Goal: Task Accomplishment & Management: Use online tool/utility

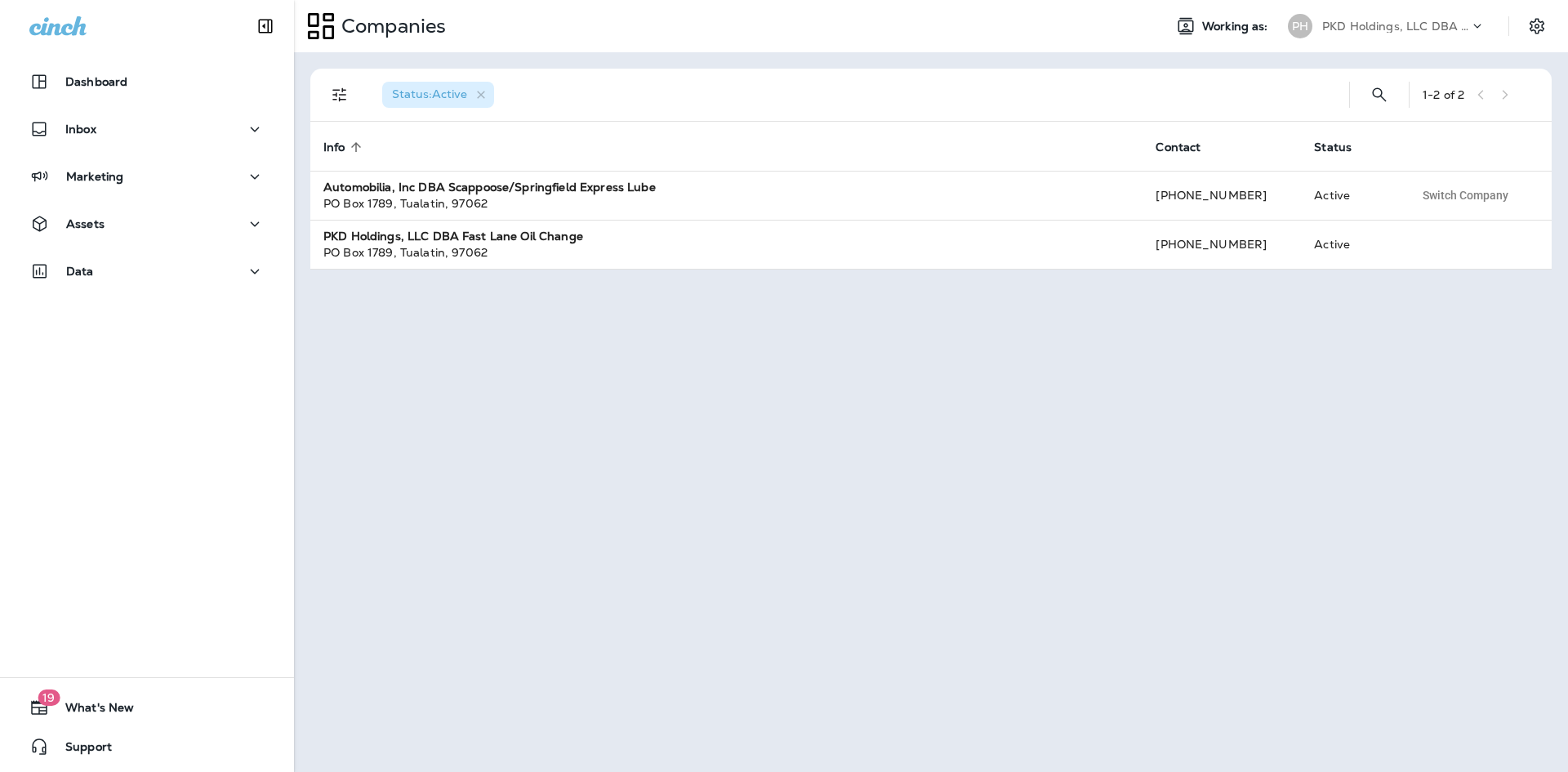
drag, startPoint x: 1337, startPoint y: 26, endPoint x: 1345, endPoint y: 38, distance: 14.4
click at [1341, 26] on p "PKD Holdings, LLC DBA Fast Lane Oil Change" at bounding box center [1395, 26] width 147 height 13
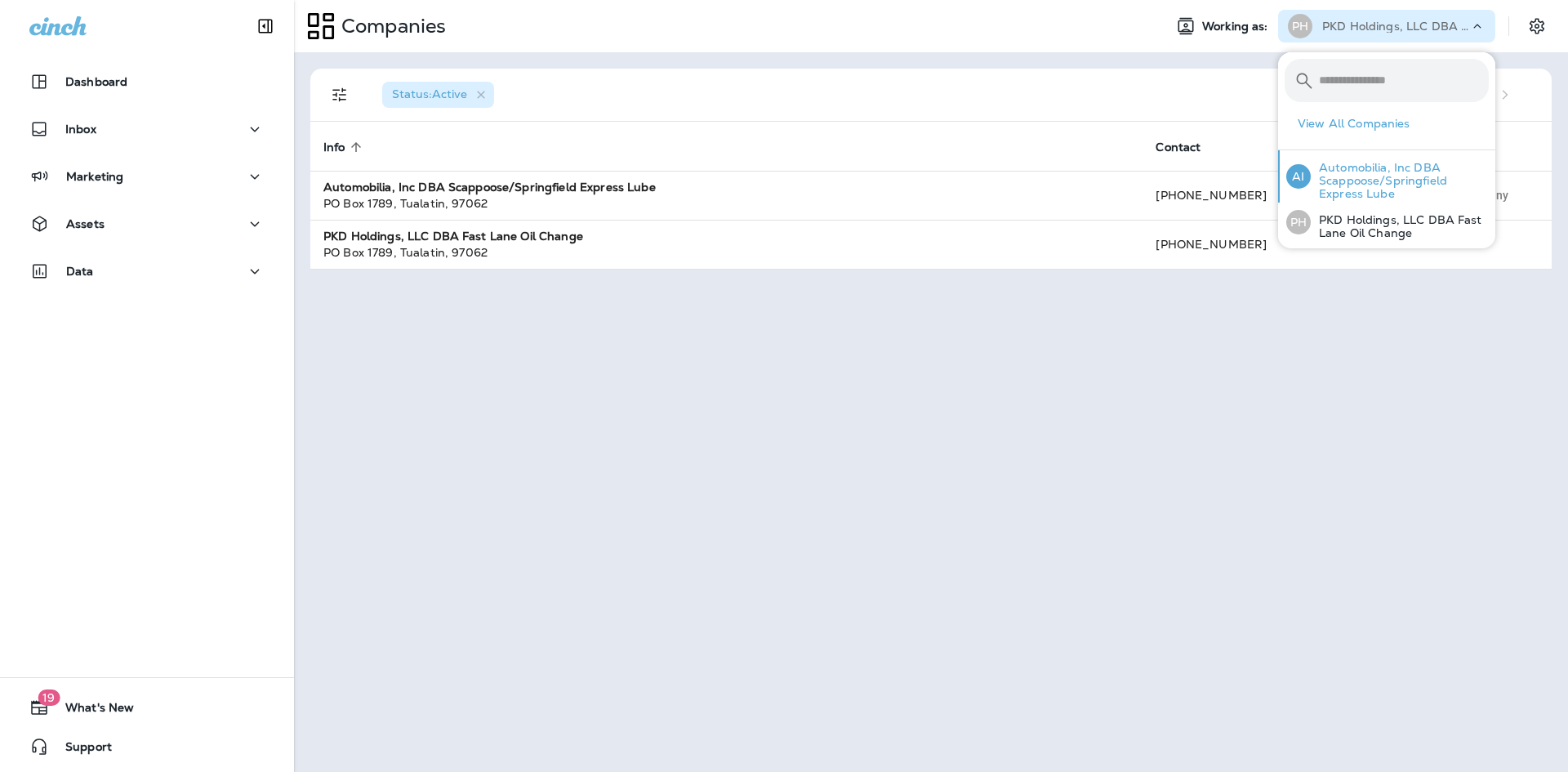
click at [1370, 178] on p "Automobilia, Inc DBA Scappoose/Springfield Express Lube" at bounding box center [1400, 181] width 178 height 39
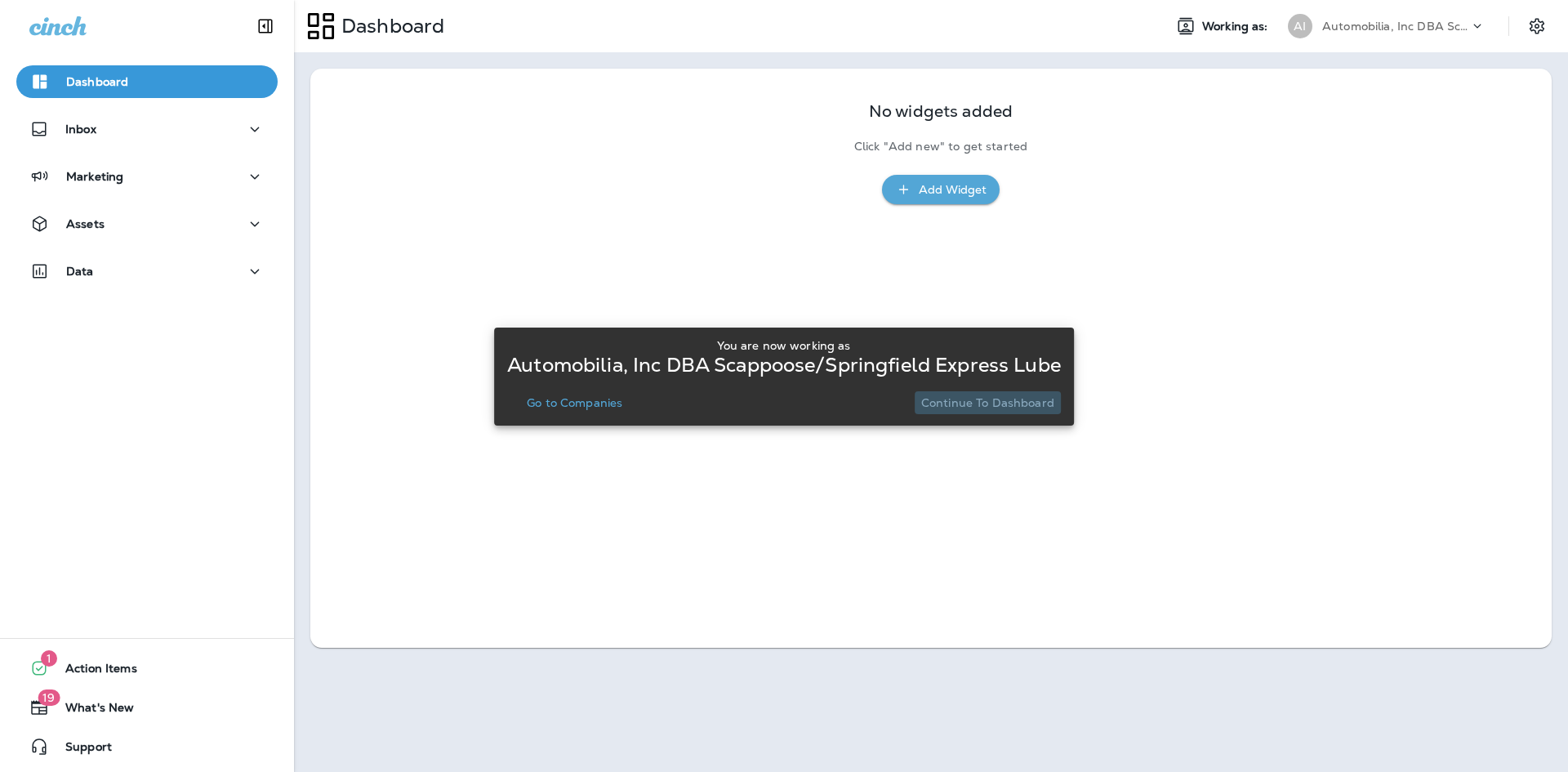
click at [1017, 401] on p "Continue to Dashboard" at bounding box center [987, 402] width 133 height 13
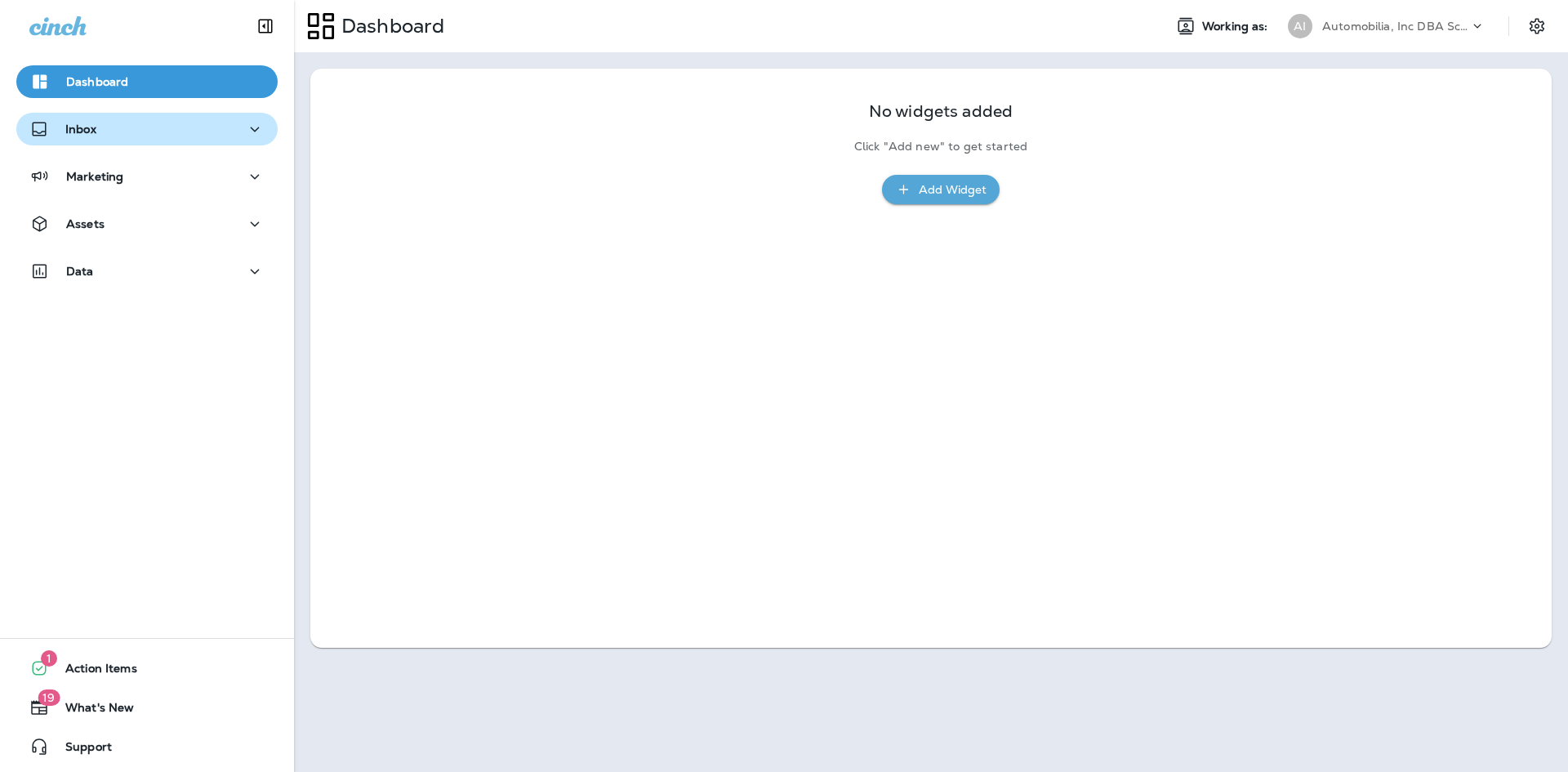
click at [149, 128] on div "Inbox" at bounding box center [147, 130] width 235 height 21
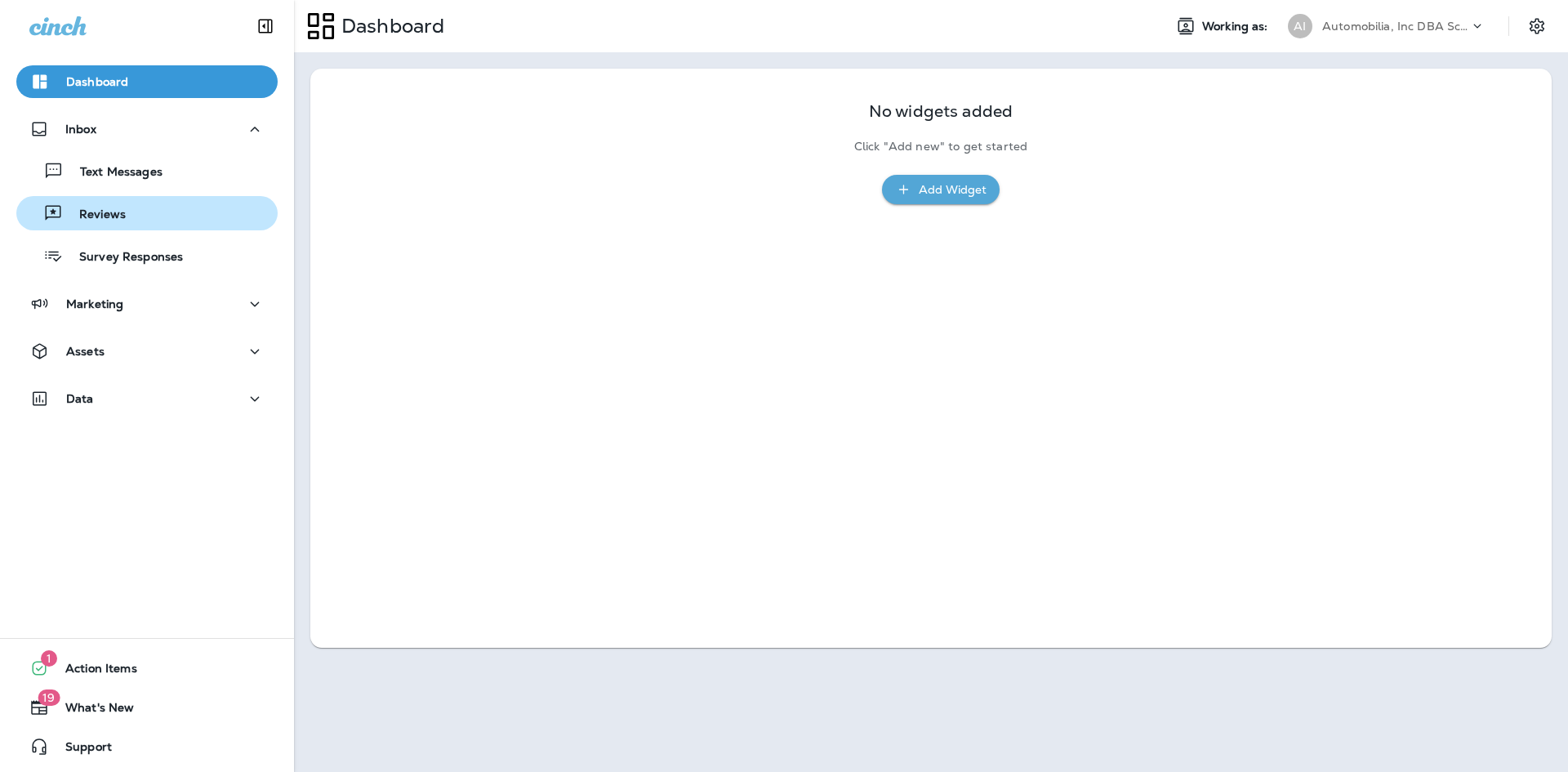
click at [135, 217] on div "Reviews" at bounding box center [147, 213] width 249 height 25
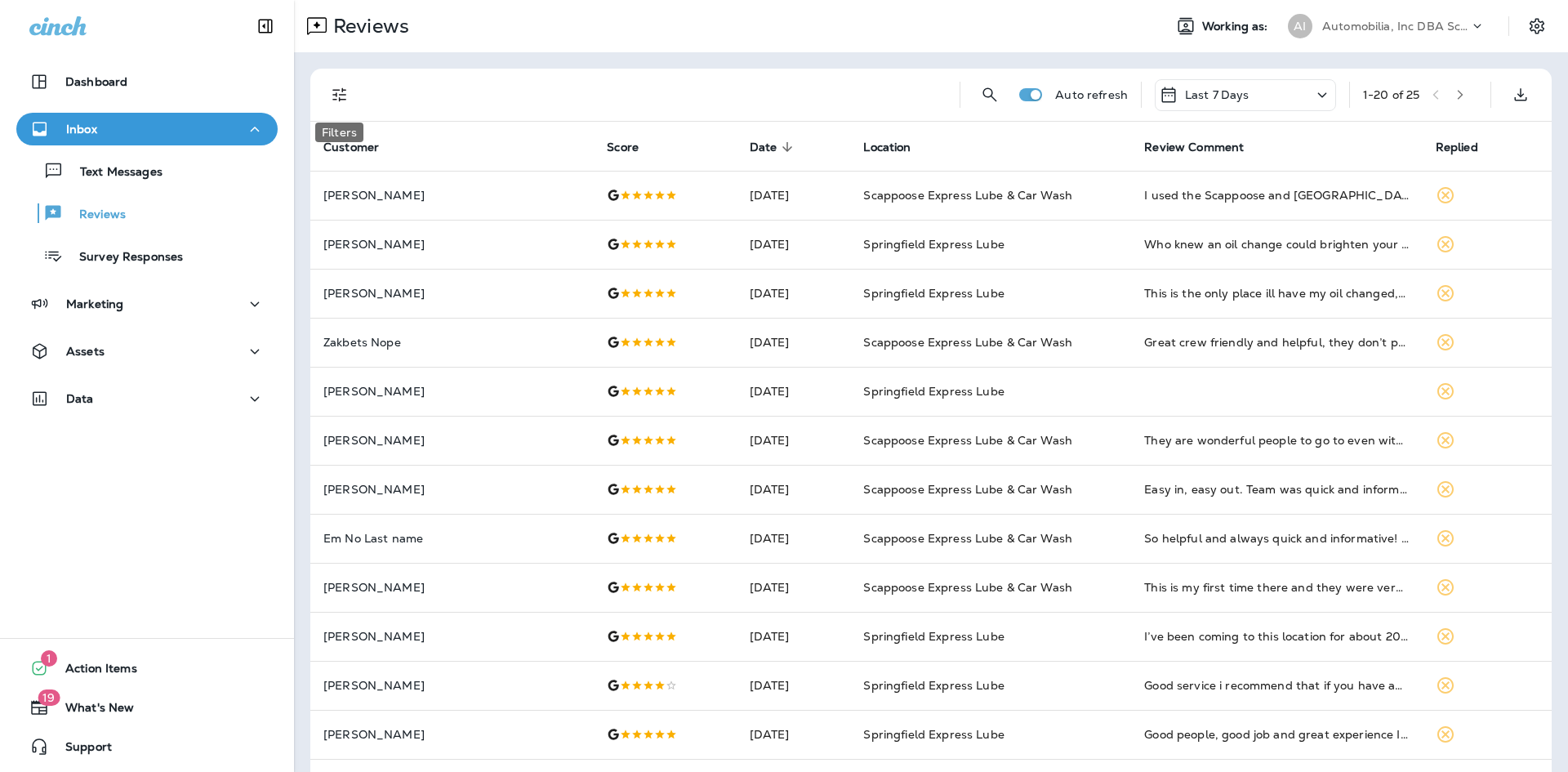
click at [333, 91] on icon "Filters" at bounding box center [339, 95] width 14 height 14
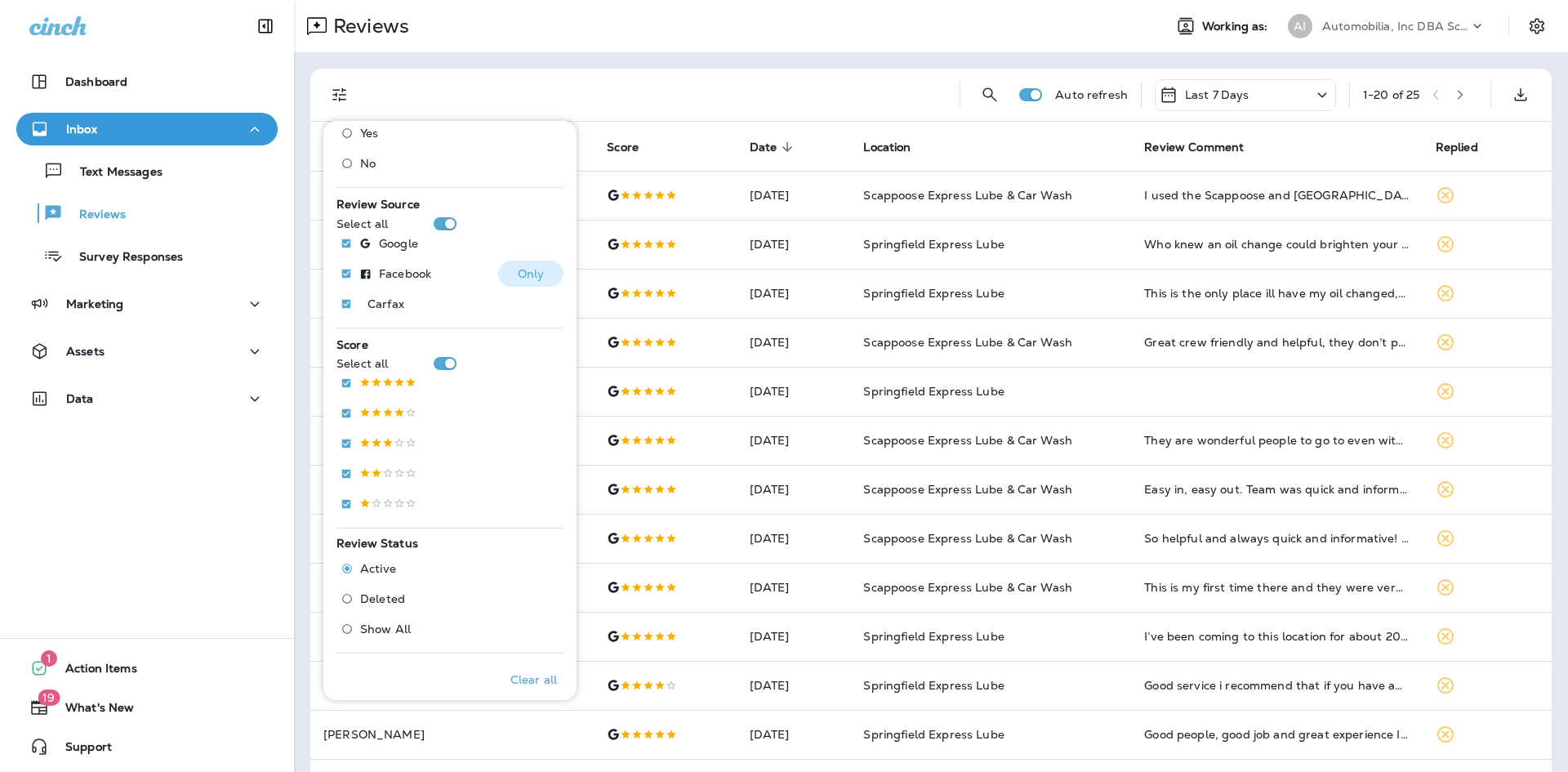
scroll to position [328, 0]
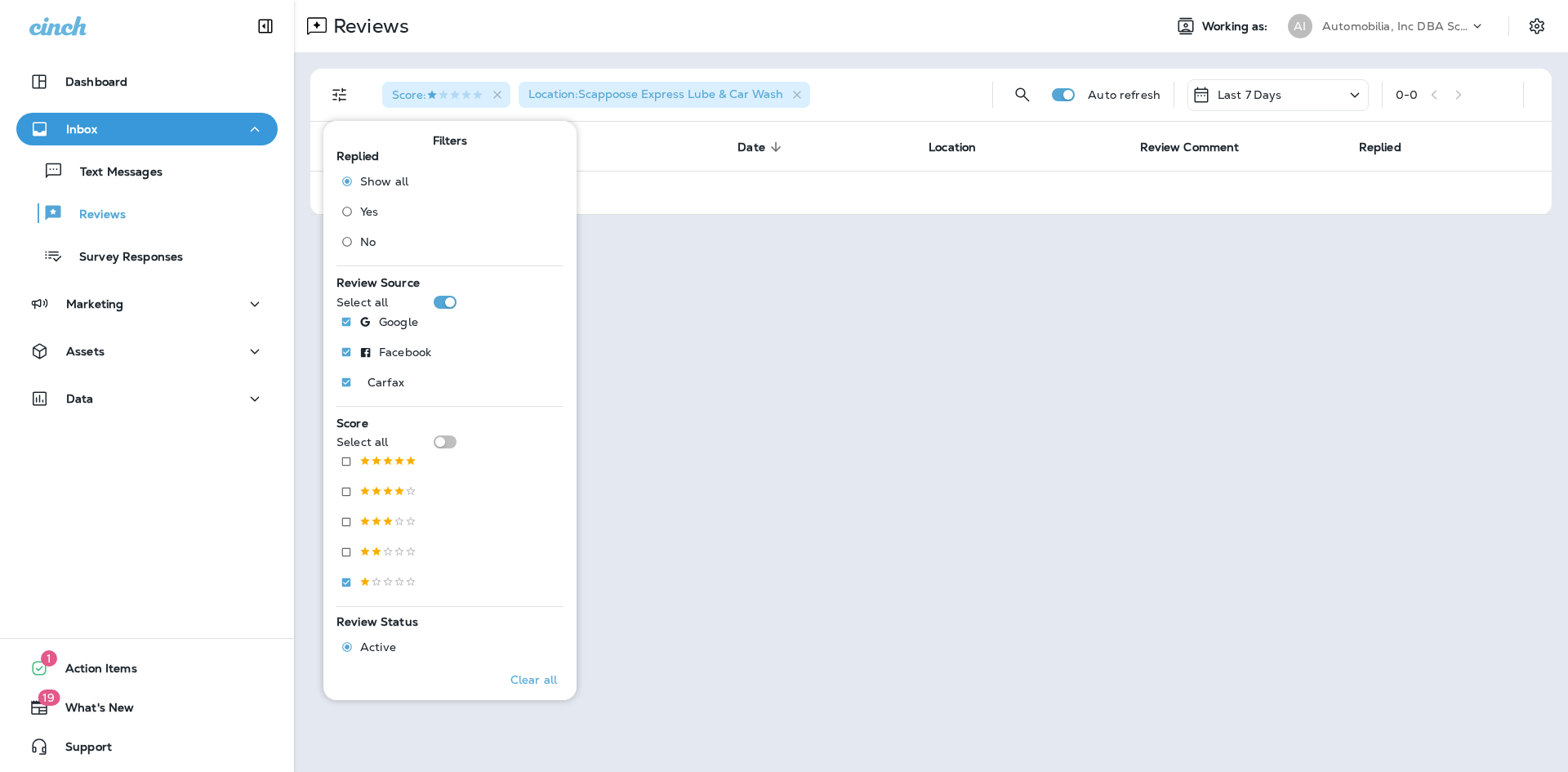
click at [832, 339] on div "Reviews Working as: AI Automobilia, Inc DBA Scappoose/Springfield Express Lube …" at bounding box center [931, 386] width 1274 height 772
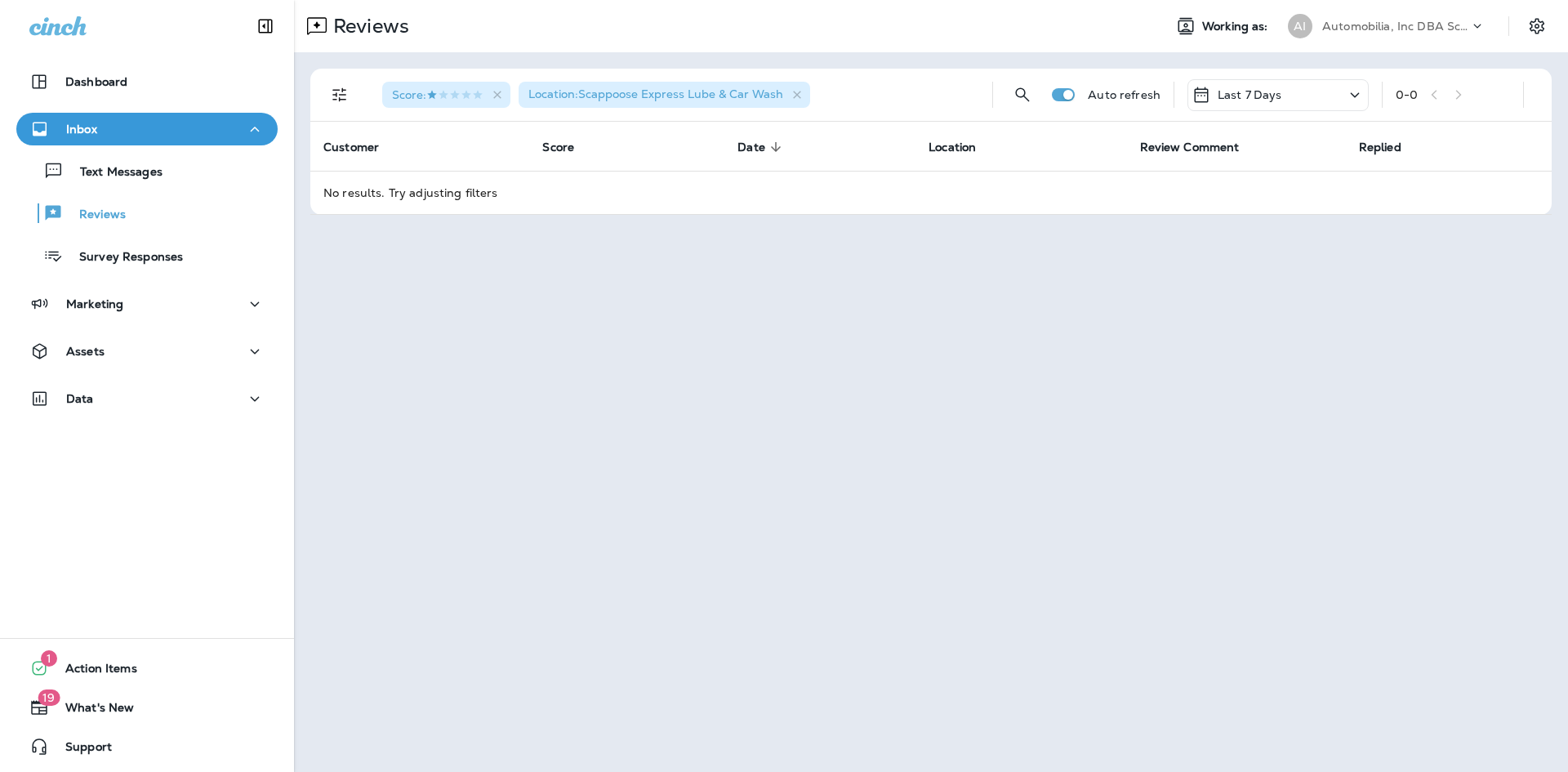
click at [324, 90] on button "Filters" at bounding box center [339, 94] width 33 height 33
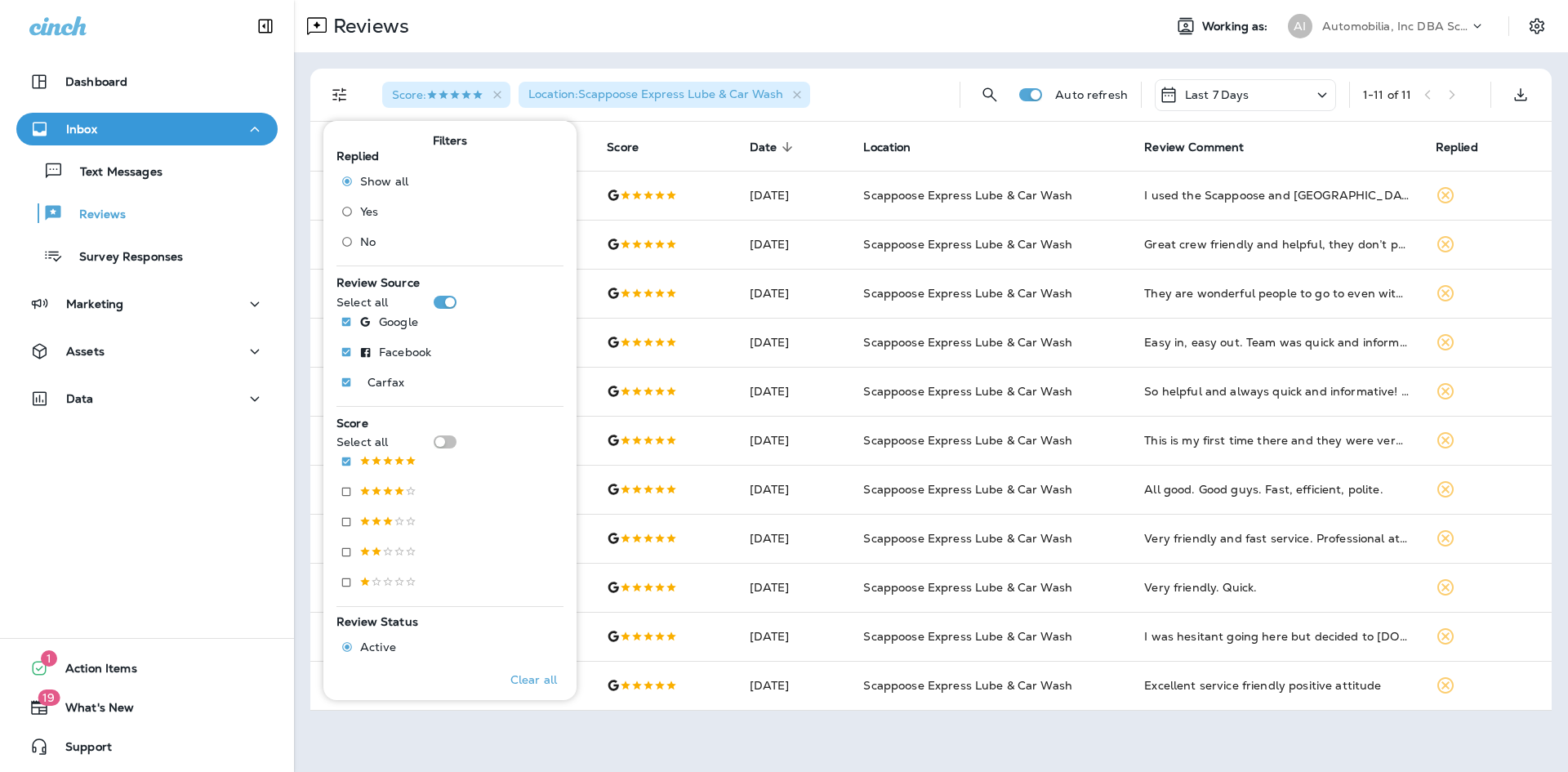
click at [906, 88] on div "Score : Location : Scappoose Express Lube & Car Wash" at bounding box center [657, 94] width 577 height 52
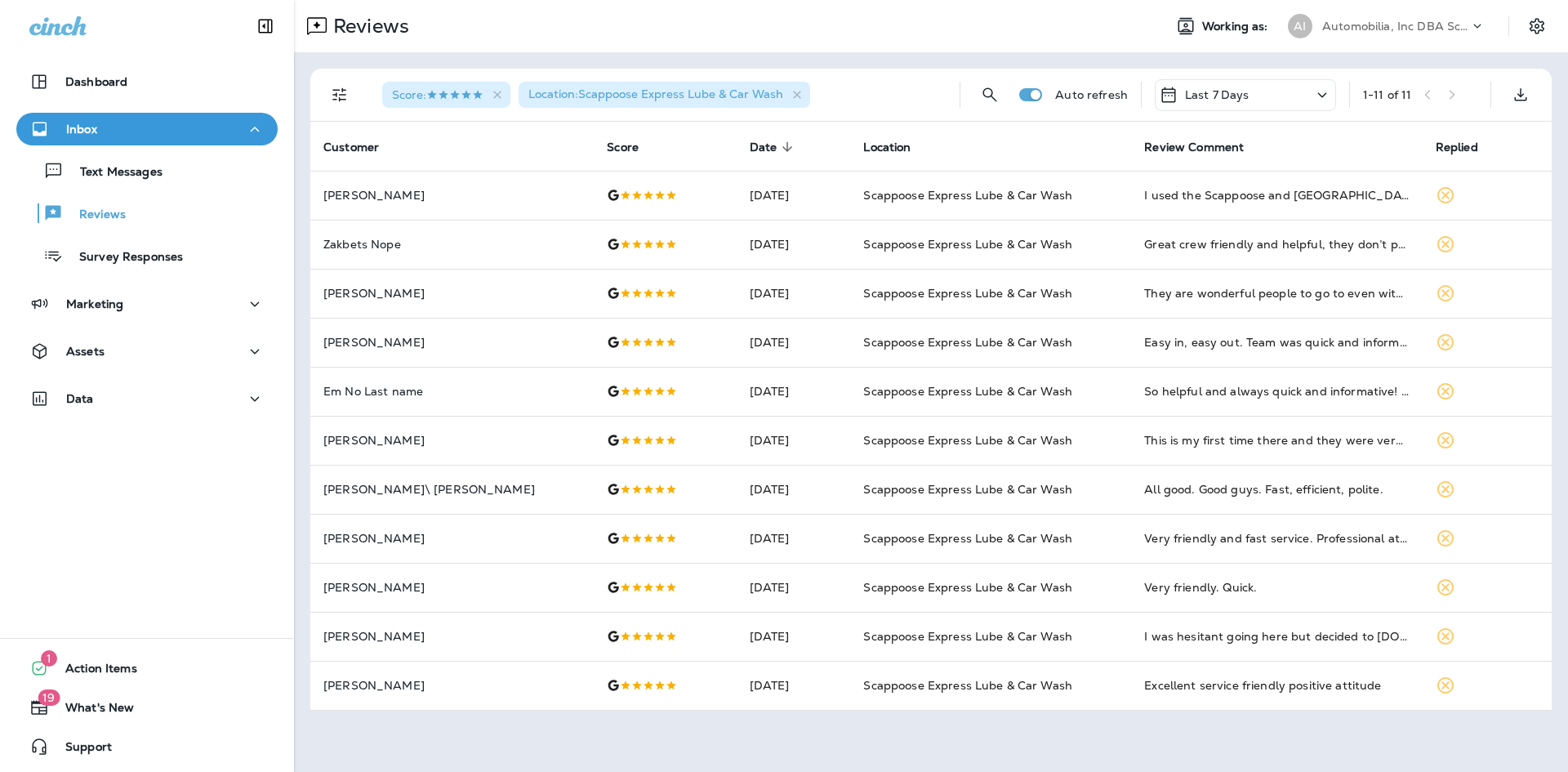
click at [1220, 88] on p "Last 7 Days" at bounding box center [1217, 94] width 64 height 13
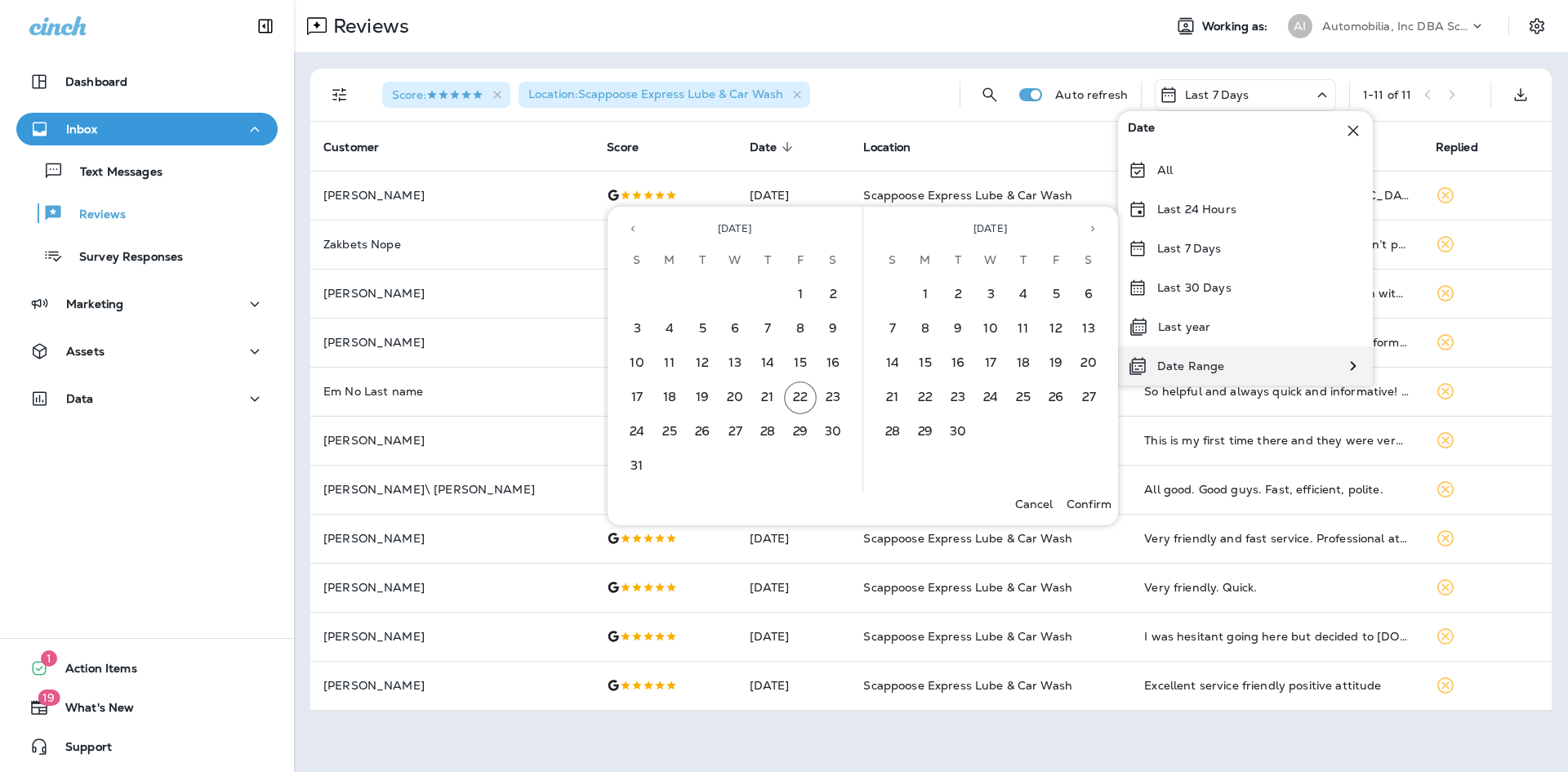
click at [1204, 360] on p "Date Range" at bounding box center [1191, 365] width 67 height 13
click at [799, 294] on button "1" at bounding box center [800, 295] width 33 height 33
click at [810, 402] on button "22" at bounding box center [800, 398] width 33 height 33
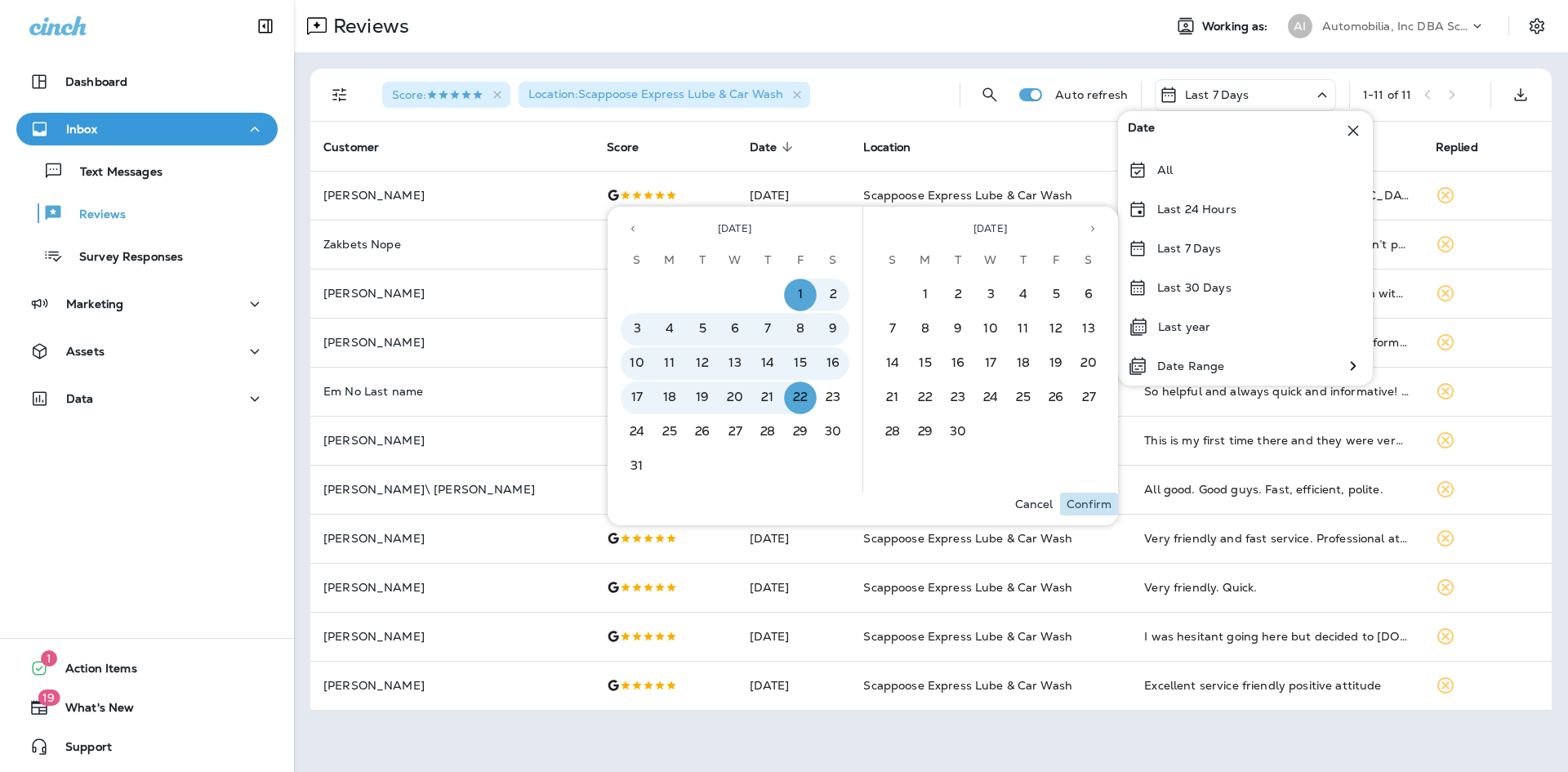
click at [1096, 501] on p "Confirm" at bounding box center [1089, 504] width 45 height 13
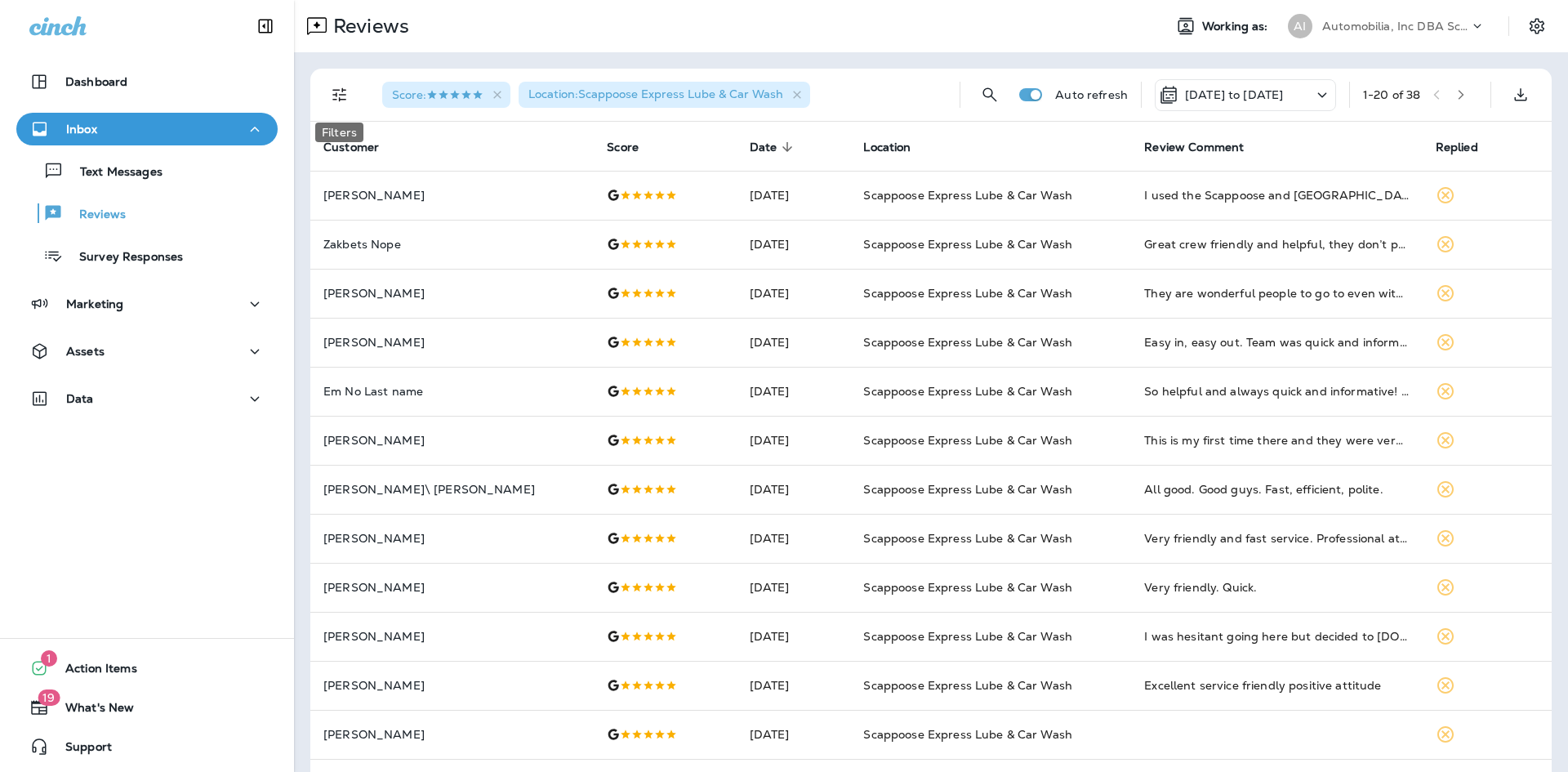
click at [346, 105] on button "Filters" at bounding box center [339, 94] width 33 height 33
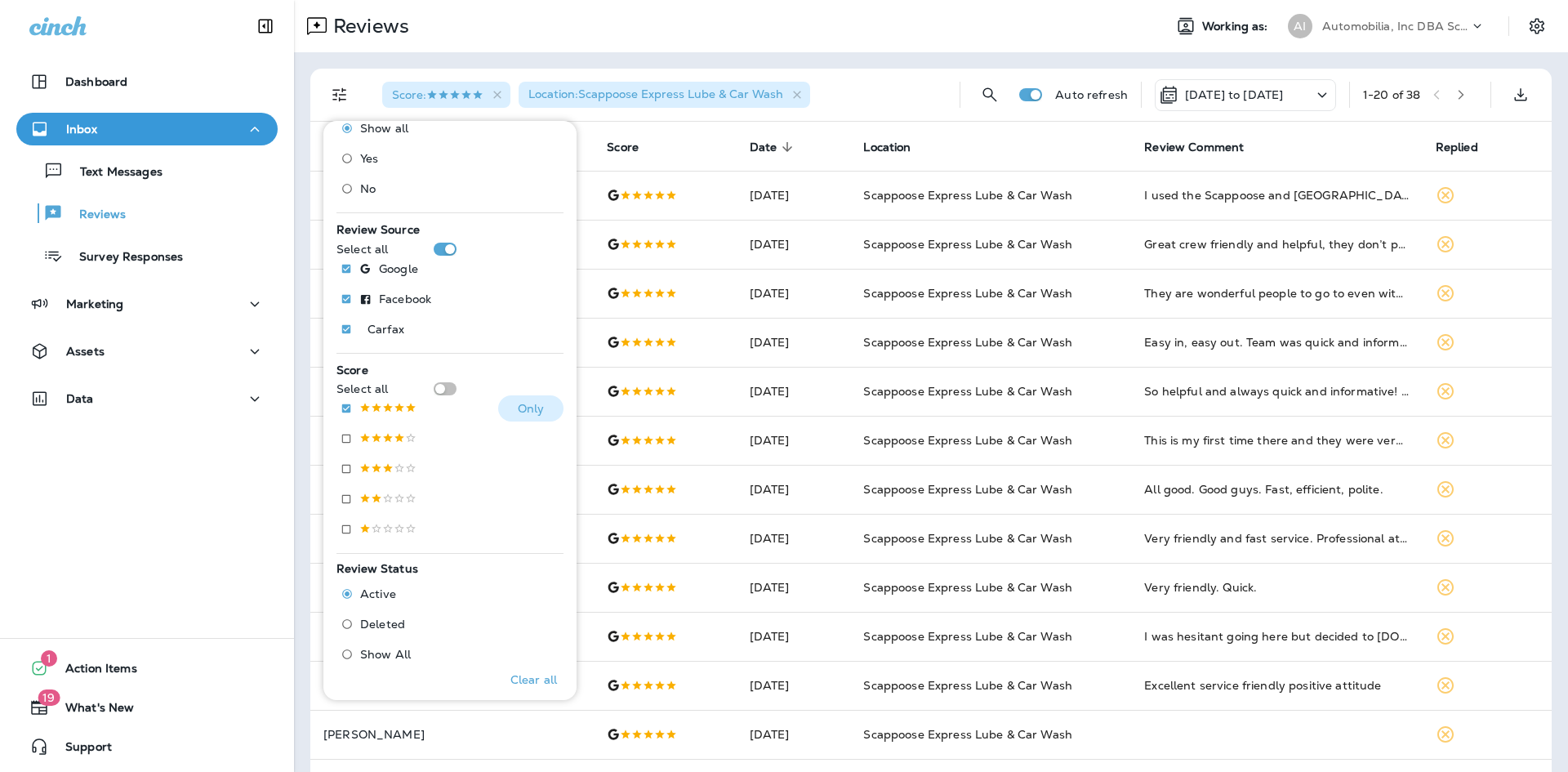
scroll to position [81, 0]
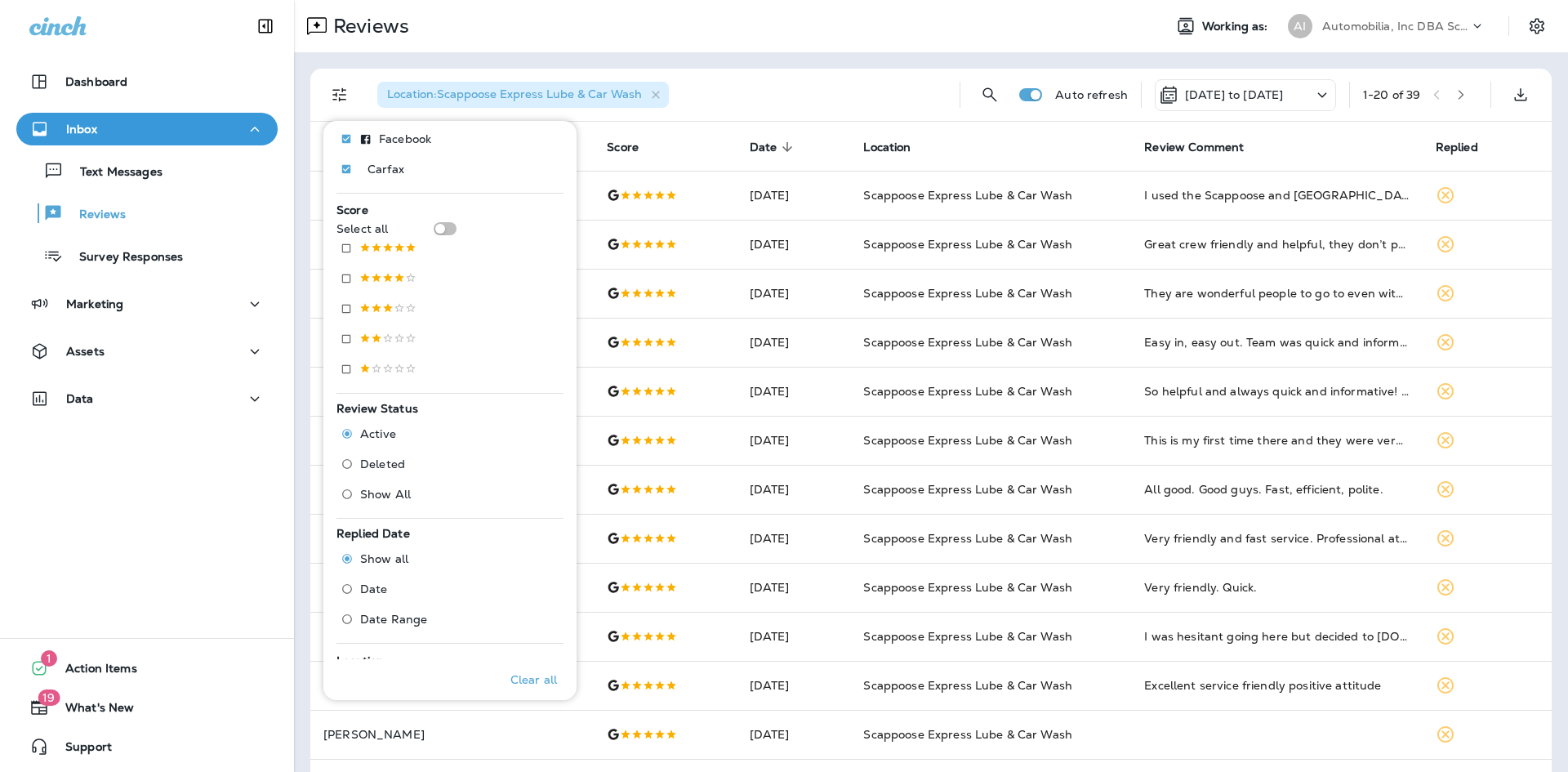
scroll to position [328, 0]
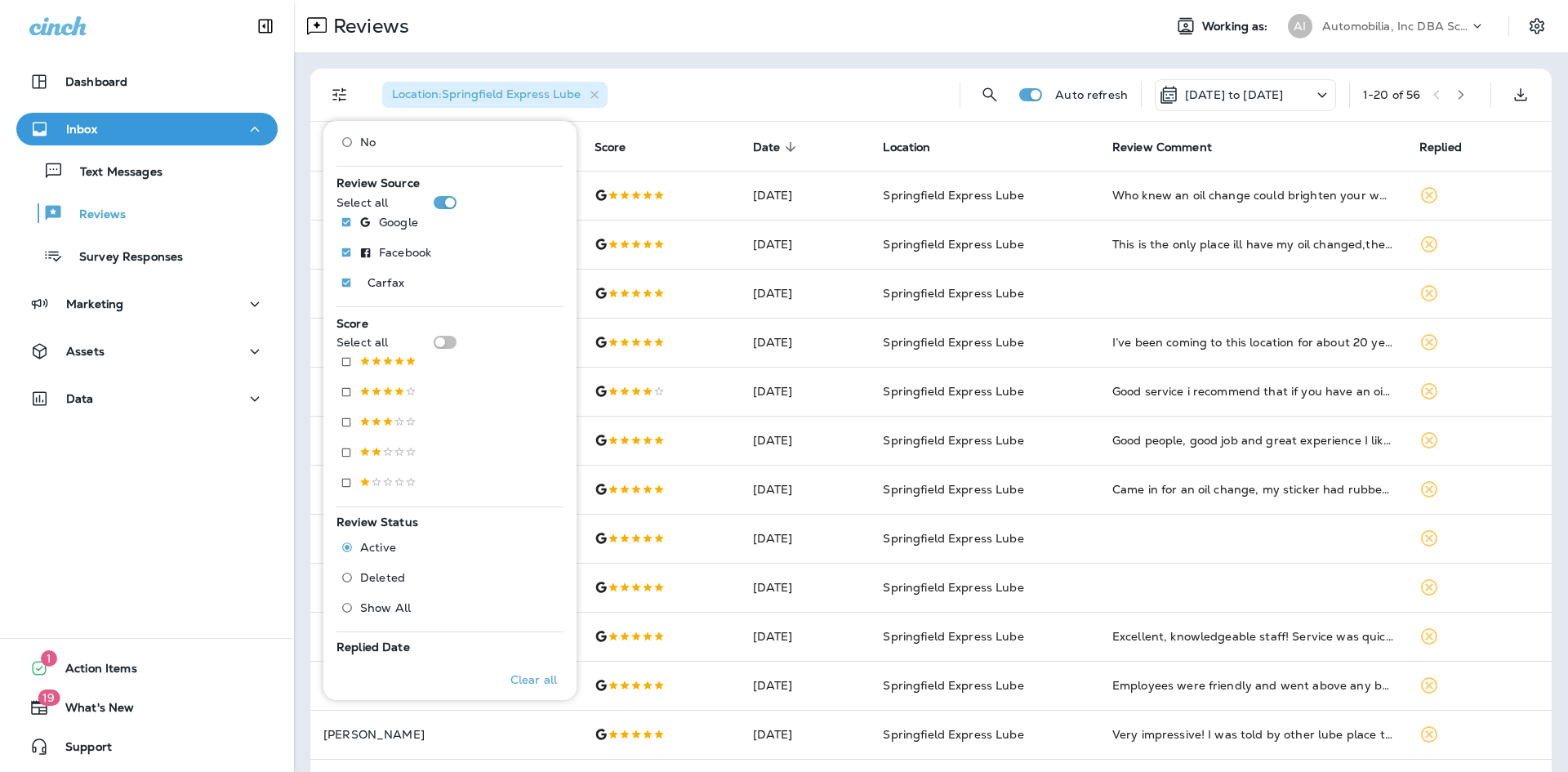
scroll to position [82, 0]
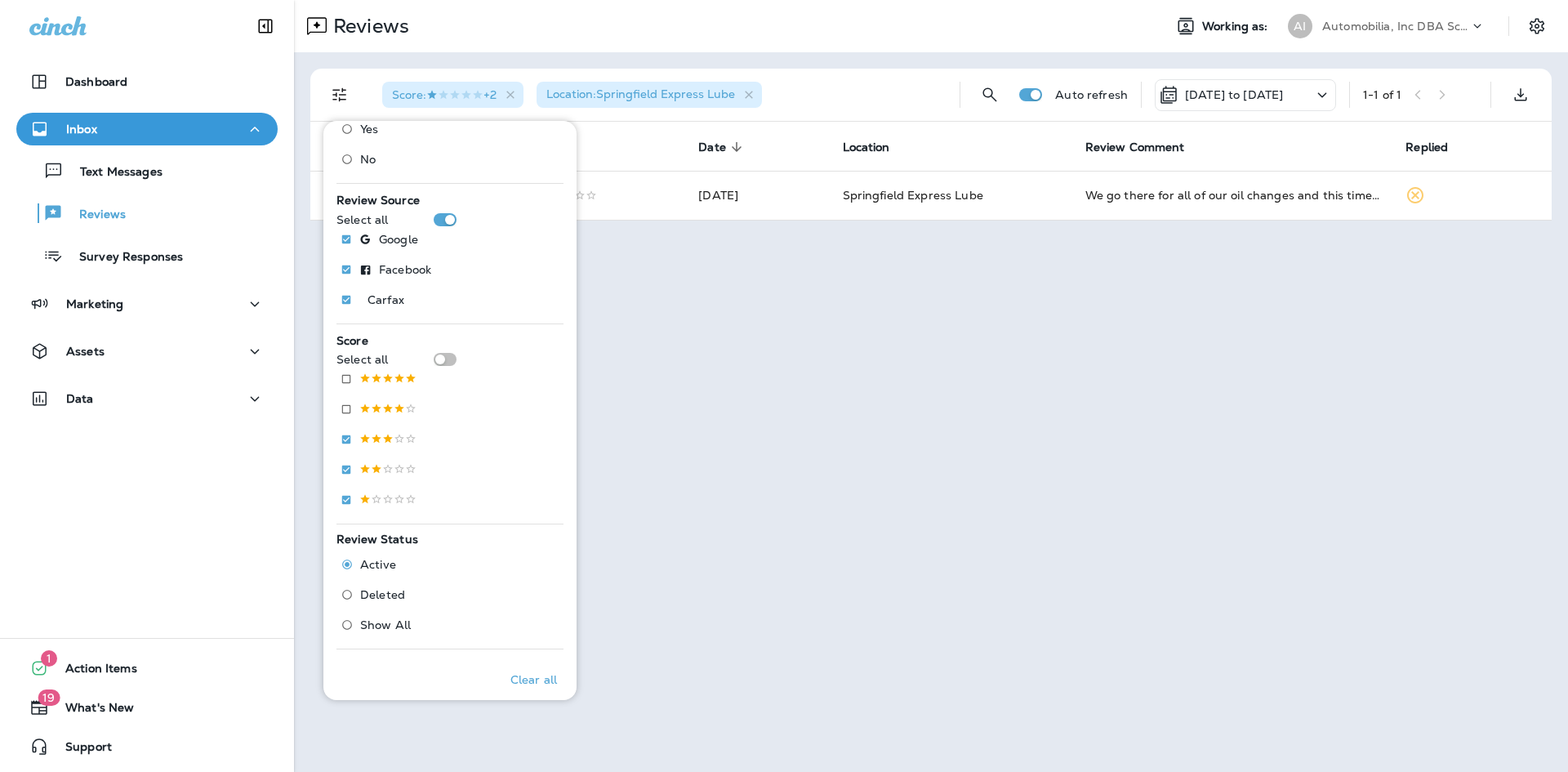
click at [834, 347] on div "Reviews Working as: AI Automobilia, Inc DBA Scappoose/Springfield Express Lube …" at bounding box center [931, 386] width 1274 height 772
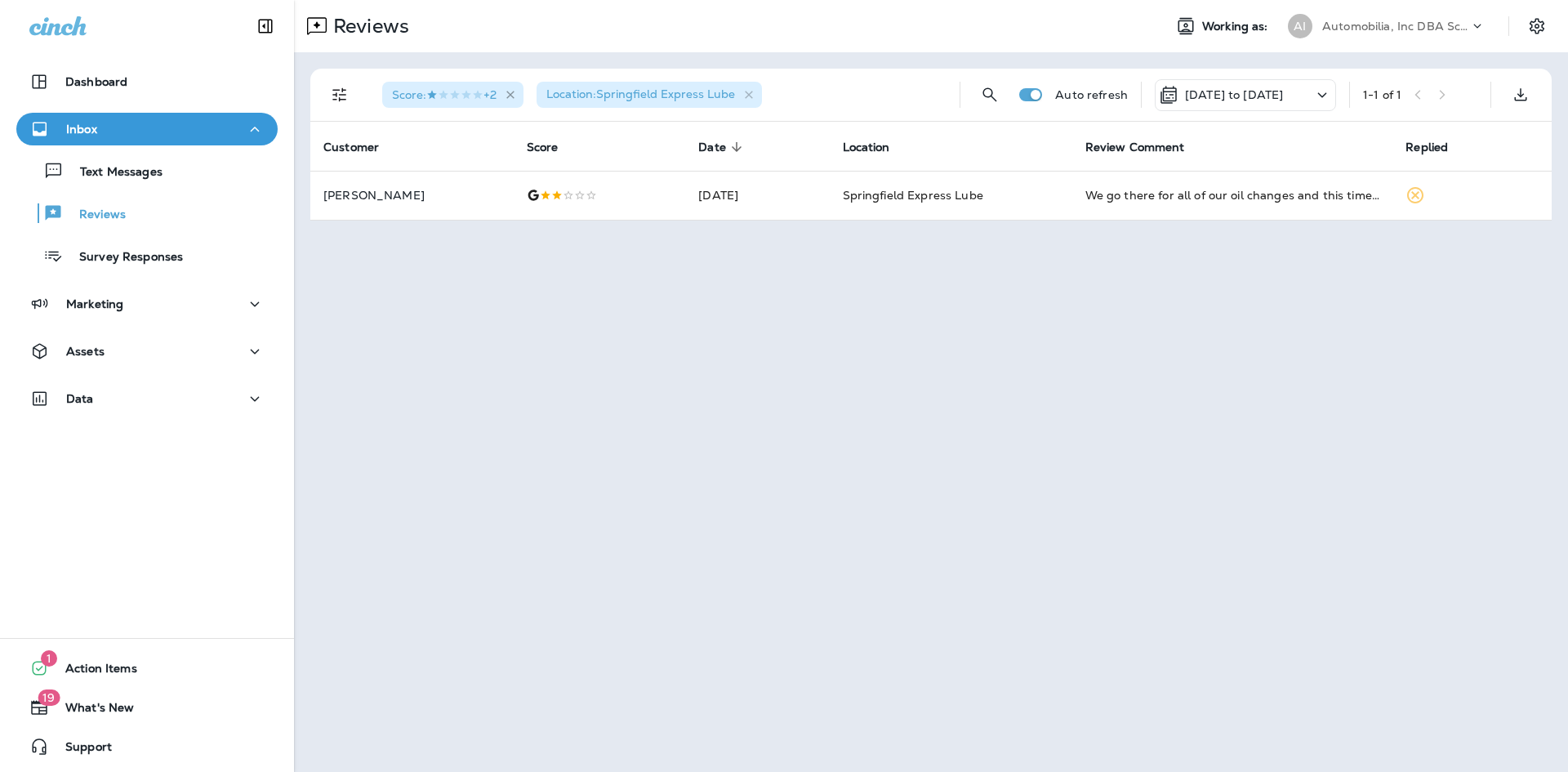
click at [518, 94] on icon "button" at bounding box center [511, 95] width 14 height 14
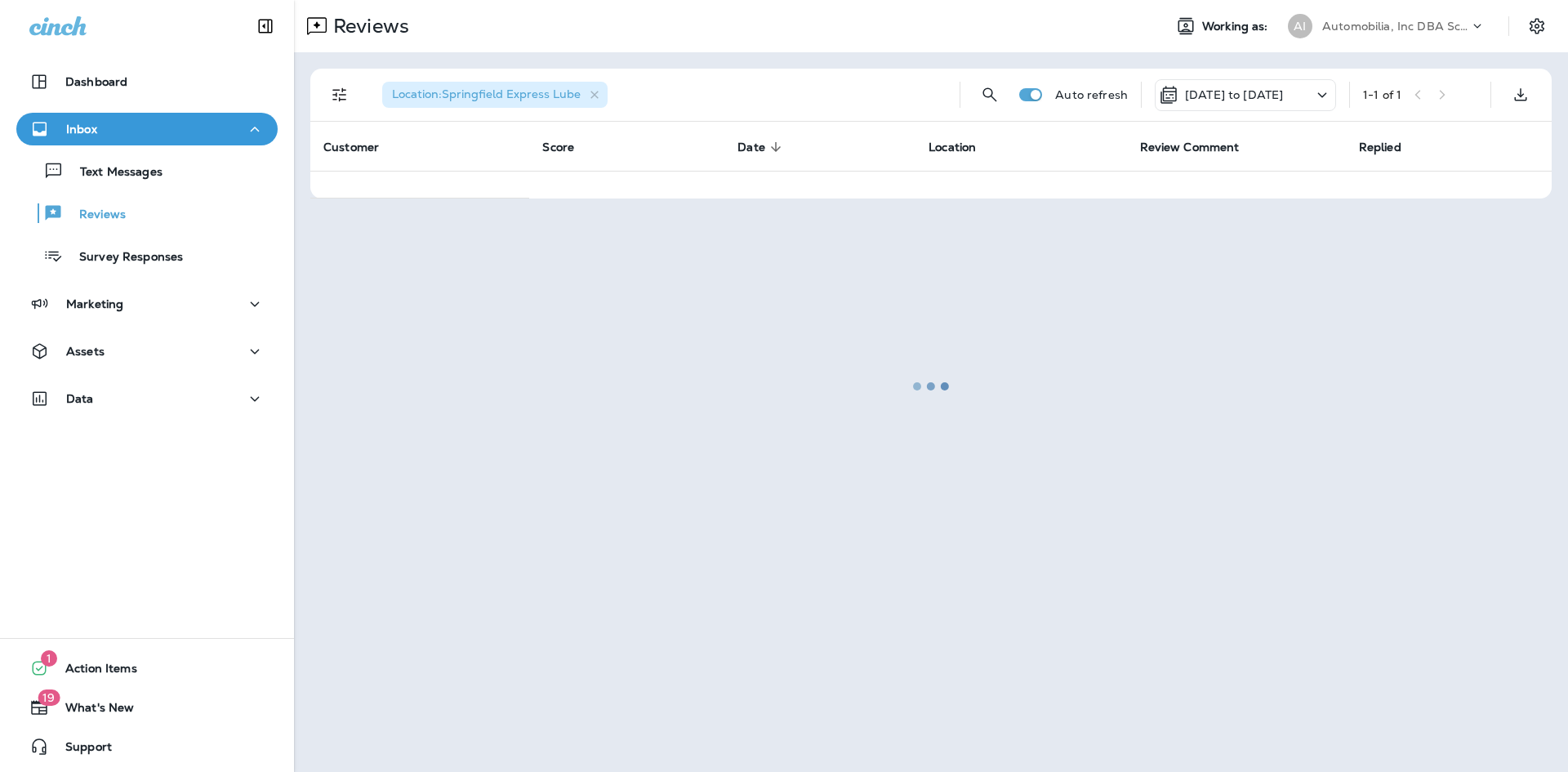
click at [338, 102] on div at bounding box center [931, 386] width 1271 height 769
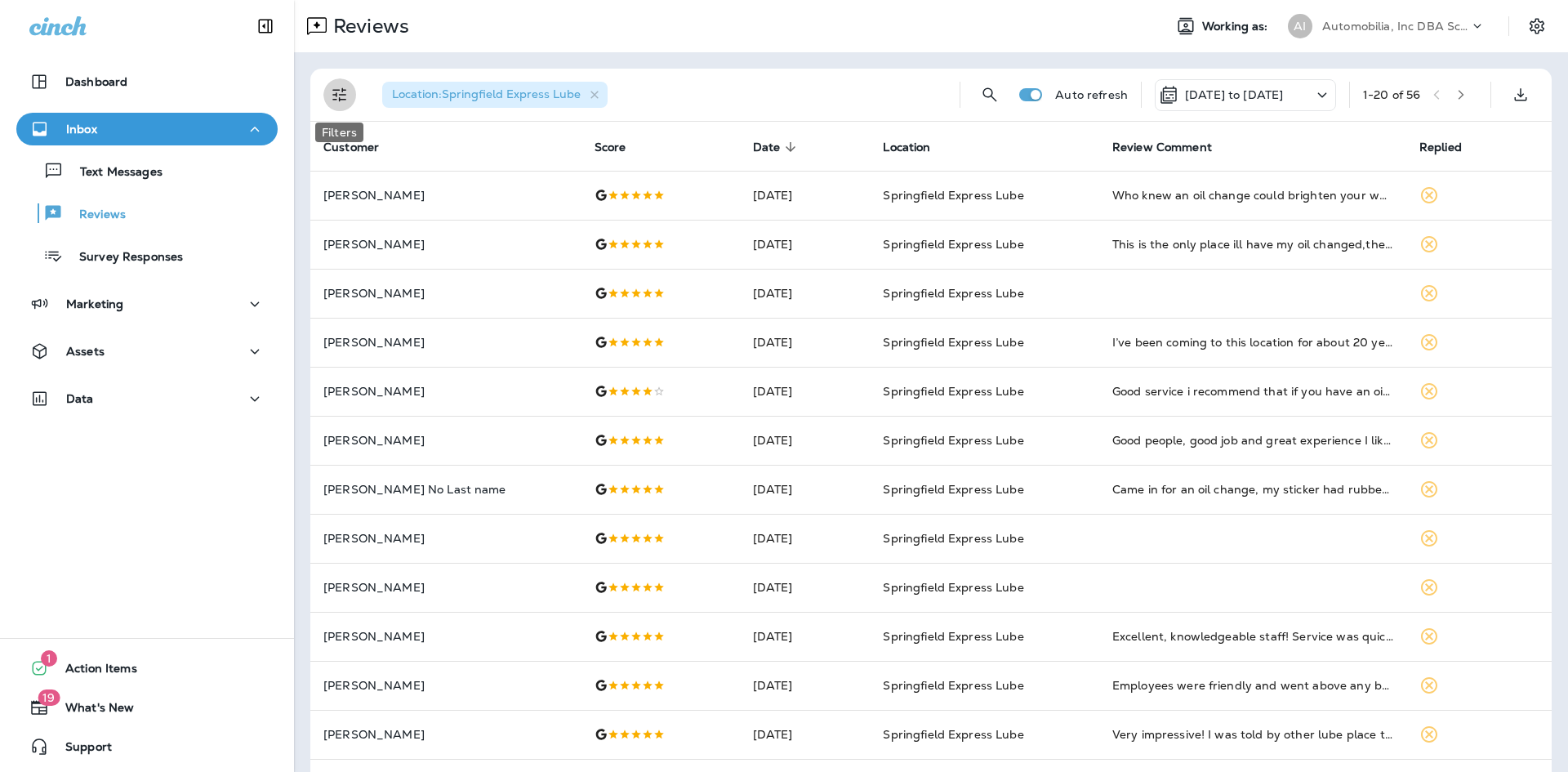
click at [338, 96] on icon "Filters" at bounding box center [339, 94] width 20 height 20
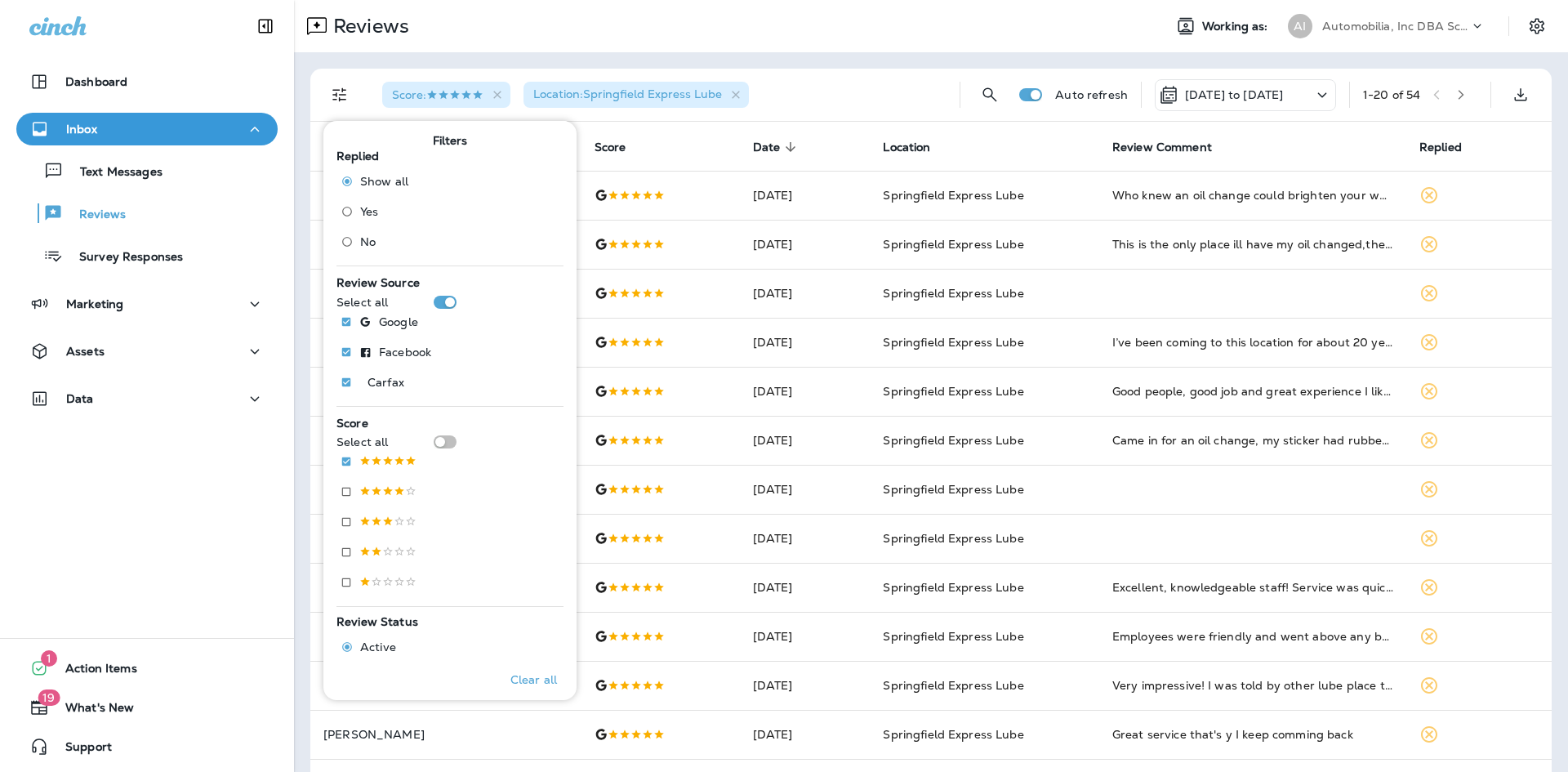
click at [889, 72] on div "Score : Location : Springfield Express Lube" at bounding box center [657, 94] width 577 height 52
